Goal: Information Seeking & Learning: Learn about a topic

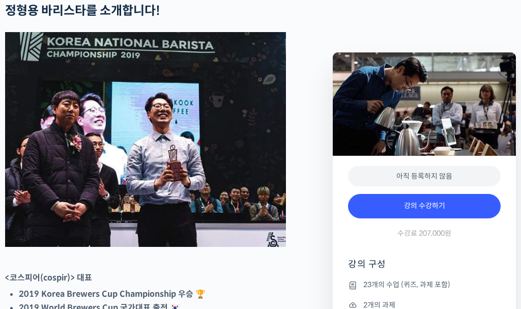
scroll to position [365, 0]
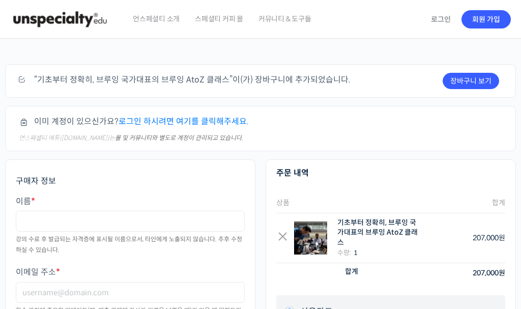
click at [432, 18] on link "로그인" at bounding box center [441, 19] width 32 height 23
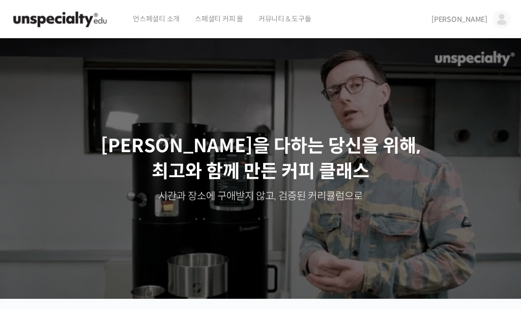
click at [497, 18] on img at bounding box center [501, 19] width 18 height 18
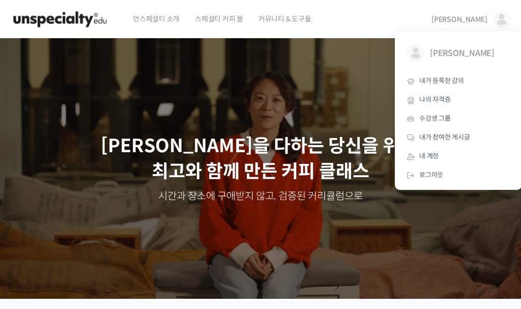
click at [451, 80] on span "내가 등록한 강의" at bounding box center [441, 80] width 45 height 9
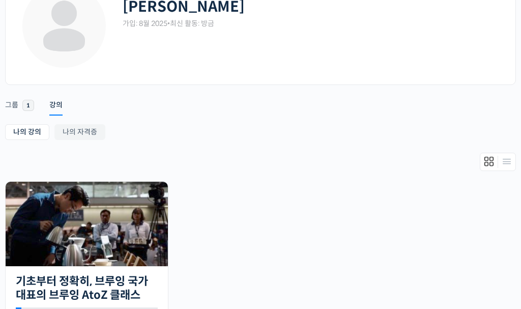
scroll to position [79, 0]
click at [146, 217] on img at bounding box center [87, 224] width 162 height 84
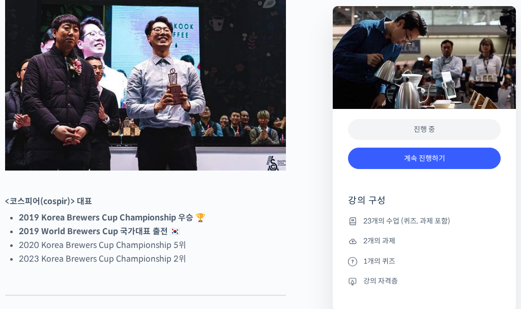
scroll to position [484, 0]
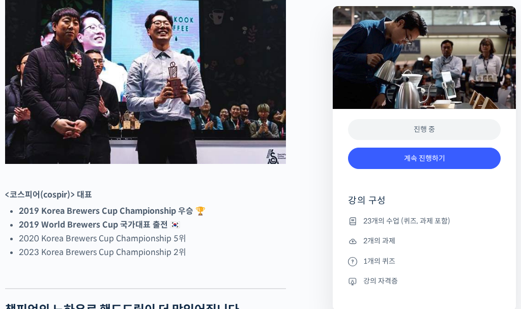
click at [430, 161] on link "계속 진행하기" at bounding box center [424, 158] width 153 height 22
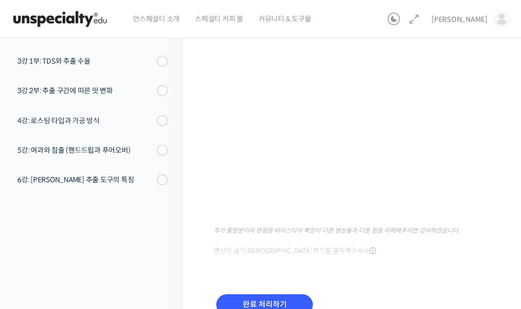
scroll to position [114, 0]
